Goal: Navigation & Orientation: Find specific page/section

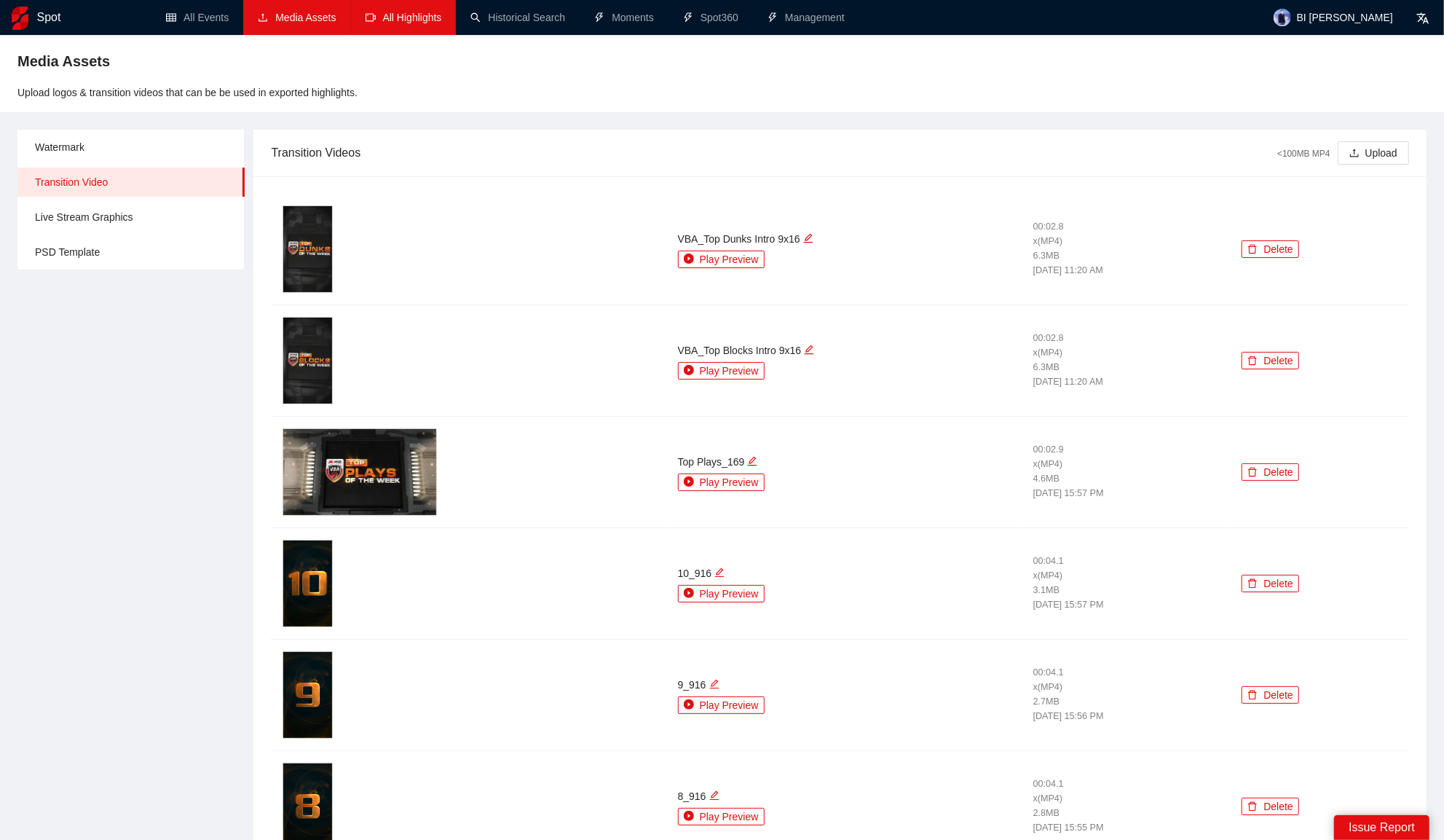
click at [377, 12] on link "All Highlights" at bounding box center [404, 18] width 77 height 12
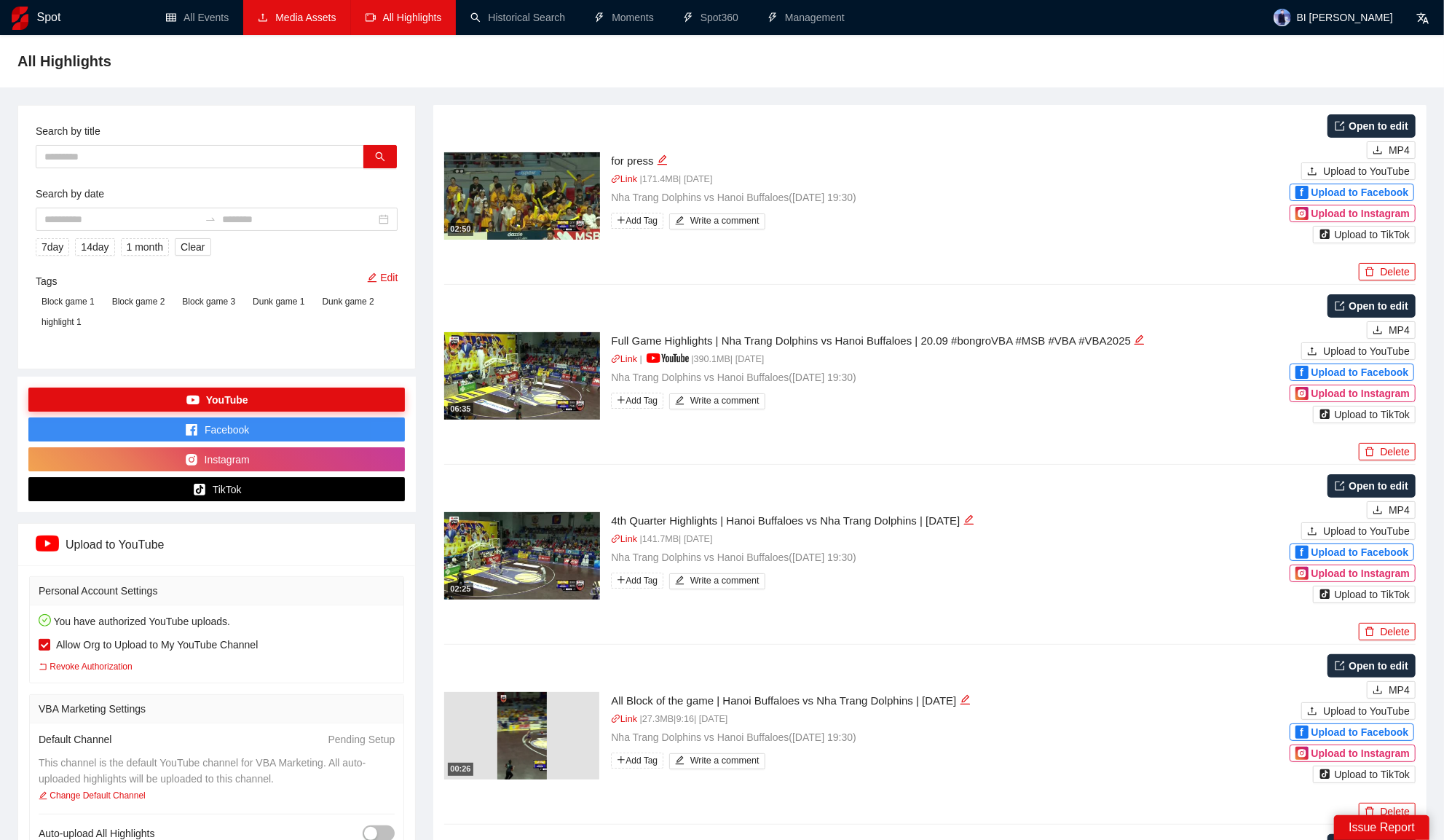
click at [307, 12] on link "Media Assets" at bounding box center [297, 18] width 78 height 12
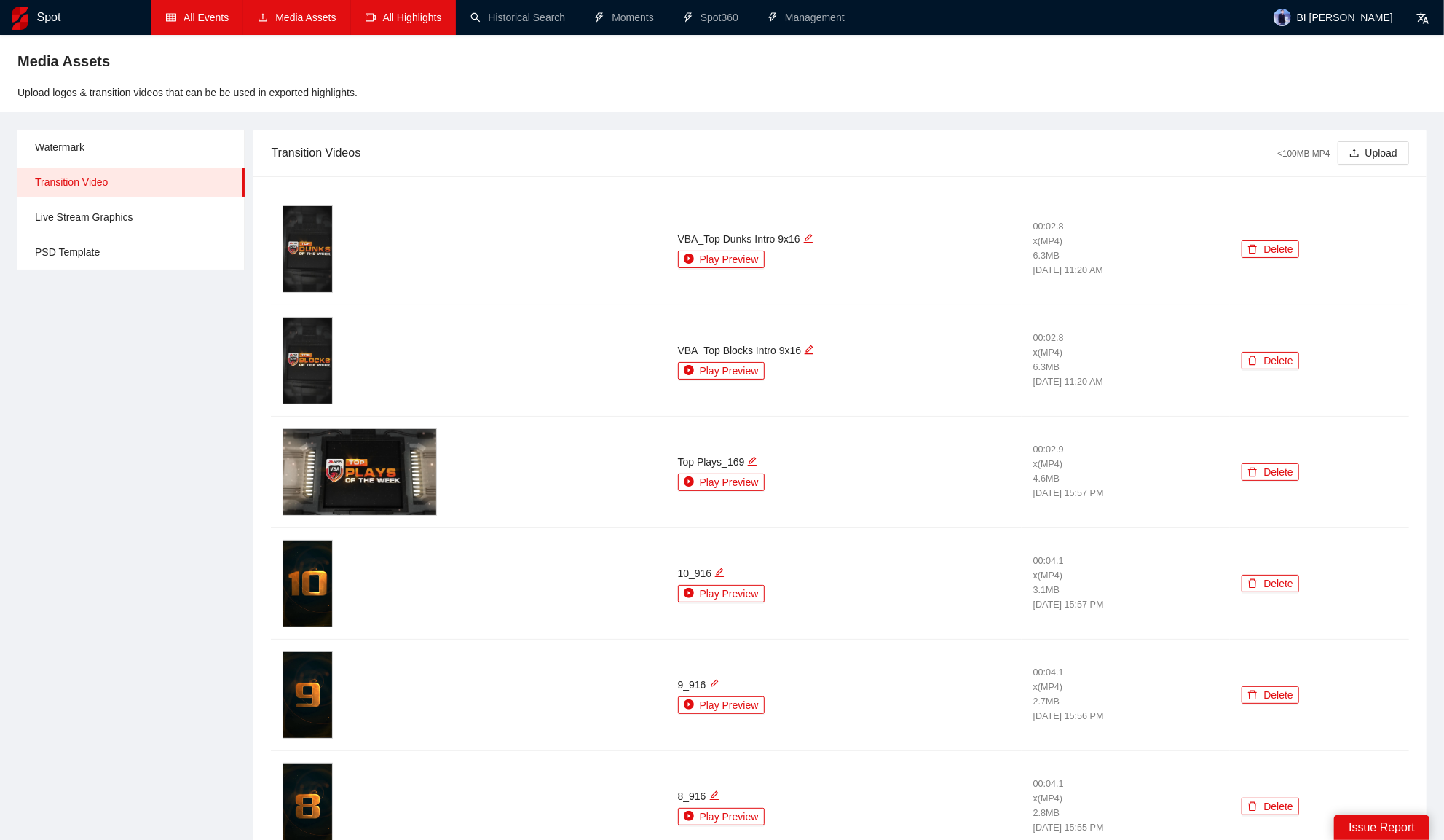
click at [200, 13] on link "All Events" at bounding box center [197, 18] width 63 height 12
